Goal: Complete application form

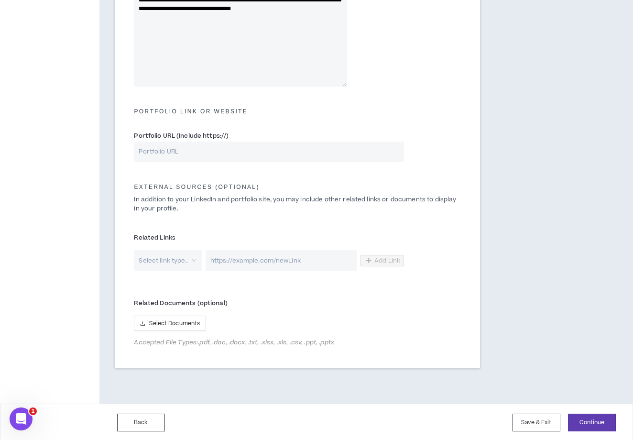
scroll to position [351, 0]
click at [540, 424] on button "Save & Exit" at bounding box center [537, 423] width 48 height 18
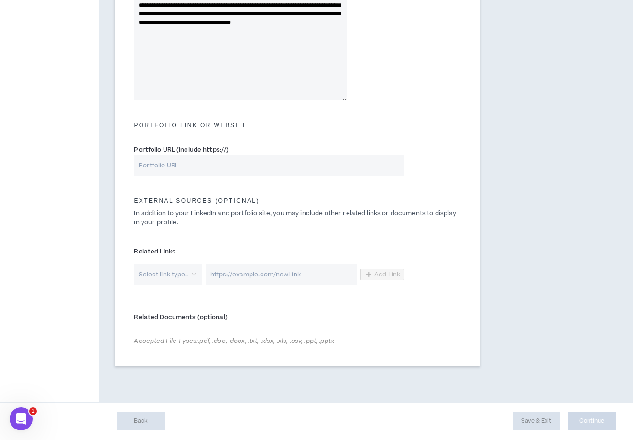
scroll to position [335, 0]
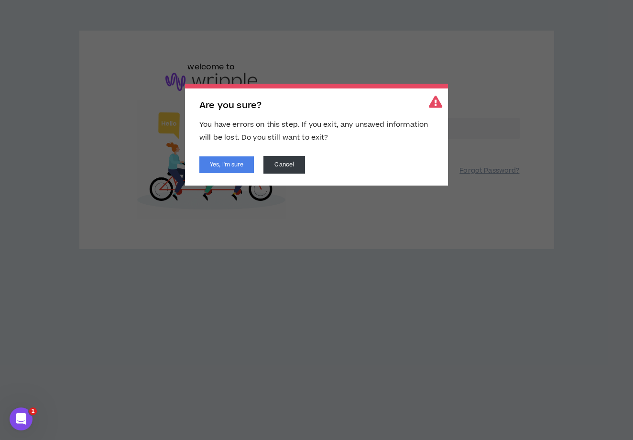
type input "**********"
click at [351, 166] on button "Continue" at bounding box center [351, 167] width 54 height 18
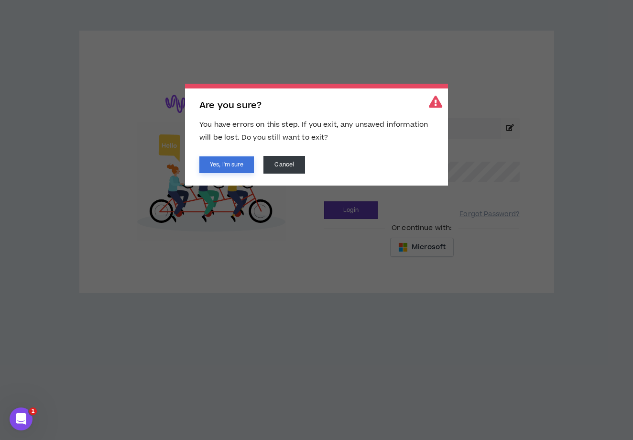
click at [239, 165] on button "Yes, I'm sure" at bounding box center [226, 164] width 55 height 17
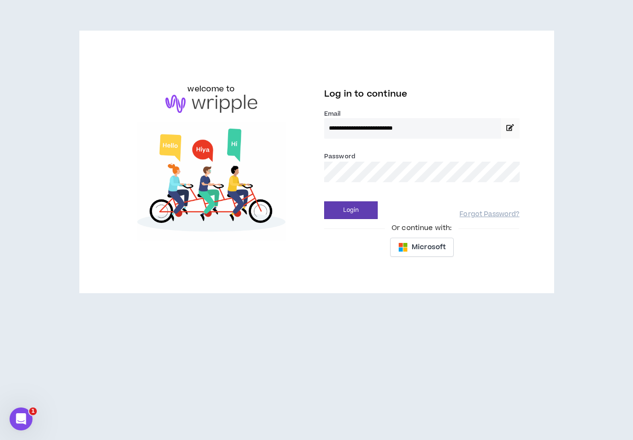
click at [306, 182] on img at bounding box center [212, 181] width 196 height 118
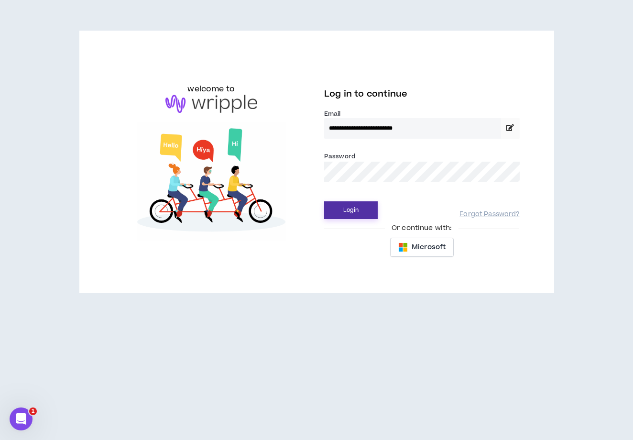
click at [346, 204] on button "Login" at bounding box center [351, 210] width 54 height 18
click at [351, 210] on button "Login" at bounding box center [351, 210] width 54 height 18
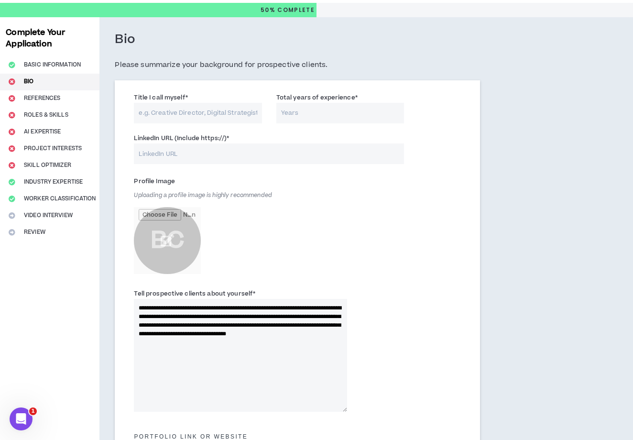
scroll to position [156, 0]
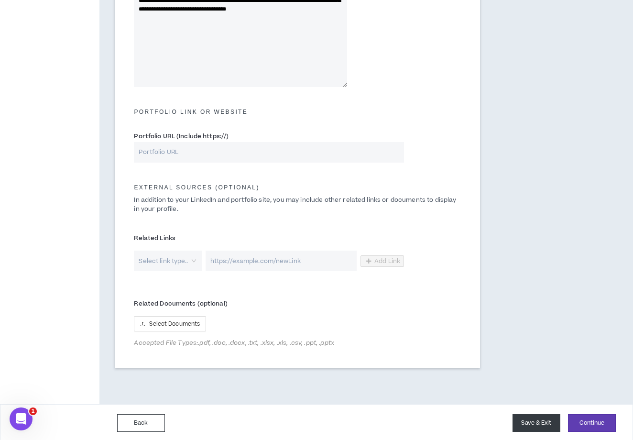
click at [533, 420] on button "Save & Exit" at bounding box center [537, 423] width 48 height 18
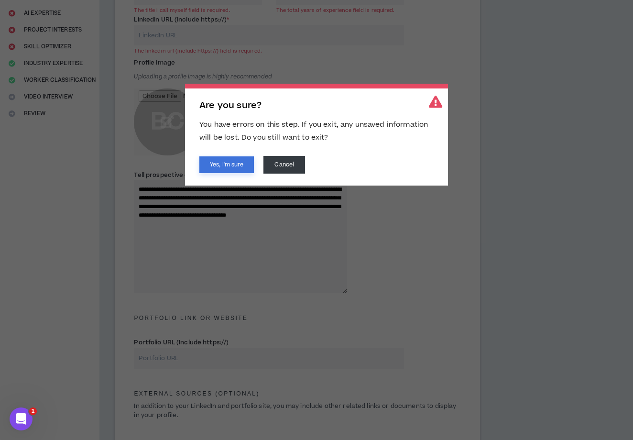
scroll to position [117, 0]
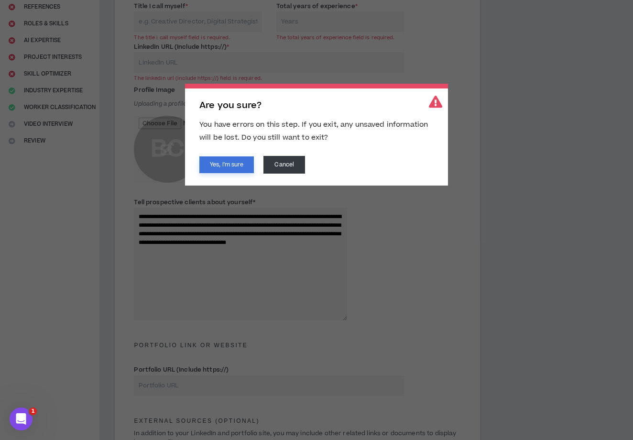
click at [225, 168] on button "Yes, I'm sure" at bounding box center [226, 164] width 55 height 17
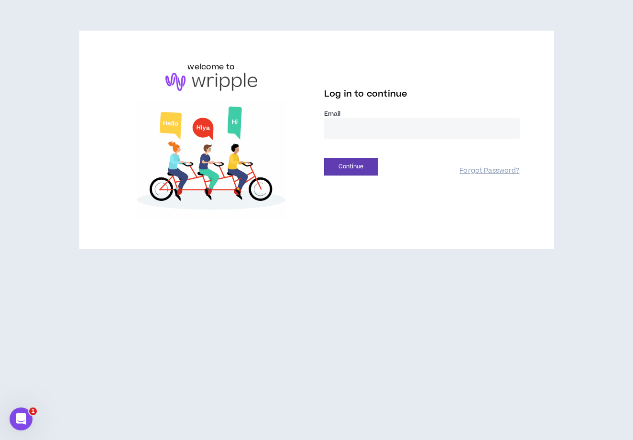
click at [510, 20] on div "welcome to Log in to continue Email * Continue Forgot Password?" at bounding box center [316, 143] width 633 height 287
